Goal: Check status

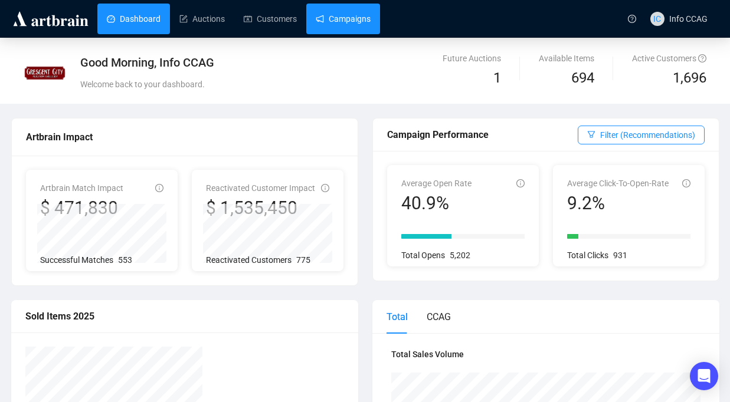
click at [356, 23] on link "Campaigns" at bounding box center [343, 19] width 55 height 31
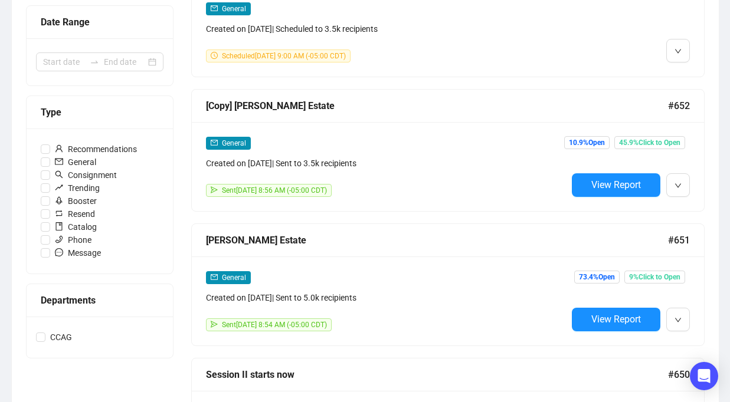
scroll to position [273, 0]
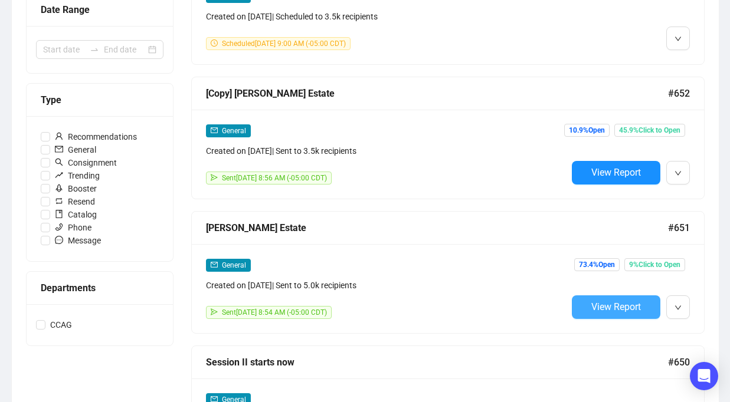
click at [603, 307] on span "View Report" at bounding box center [616, 307] width 50 height 11
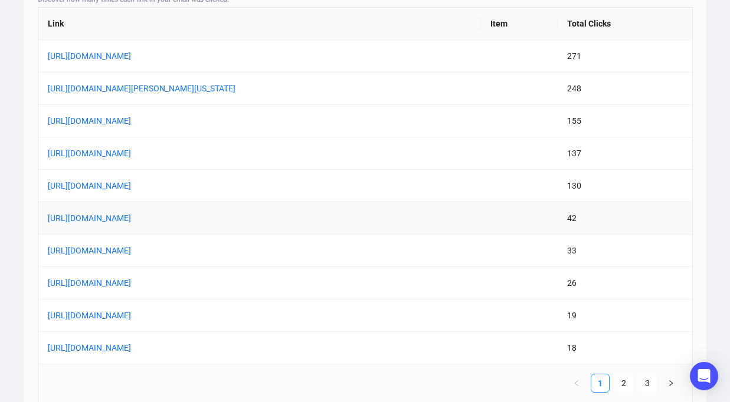
scroll to position [978, 0]
click at [623, 383] on link "2" at bounding box center [624, 383] width 18 height 18
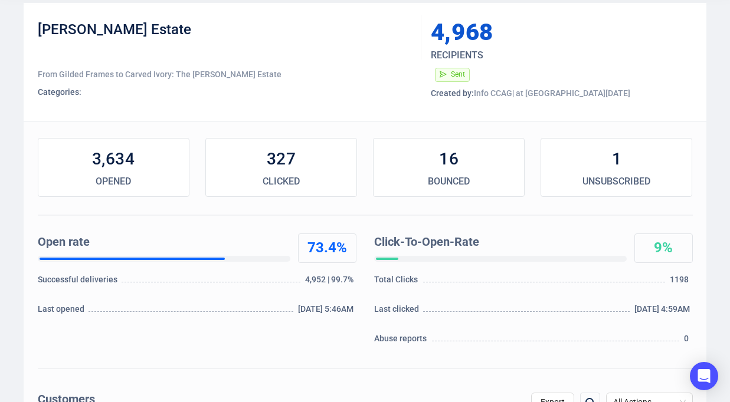
scroll to position [0, 0]
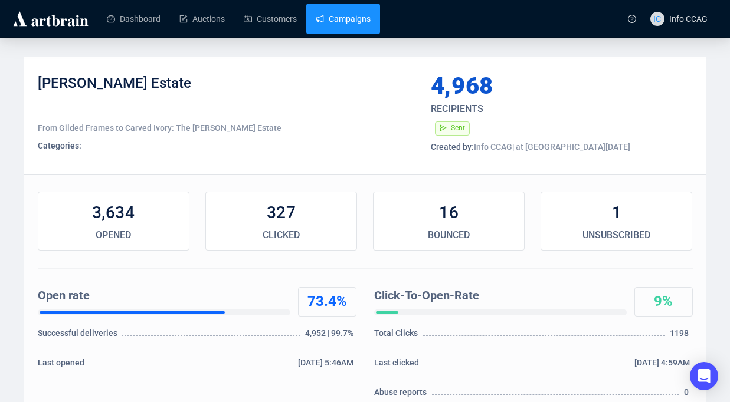
click at [352, 22] on link "Campaigns" at bounding box center [343, 19] width 55 height 31
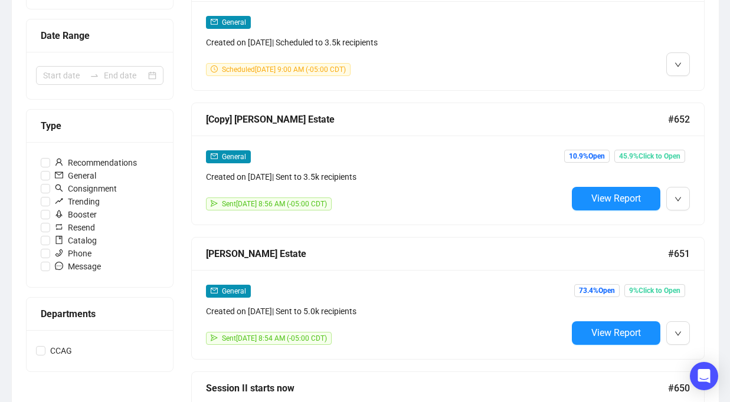
scroll to position [276, 0]
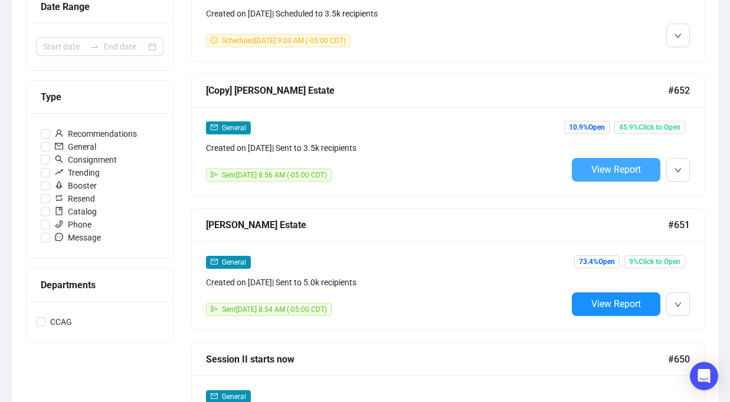
click at [594, 171] on span "View Report" at bounding box center [616, 169] width 50 height 11
